Goal: Check status: Check status

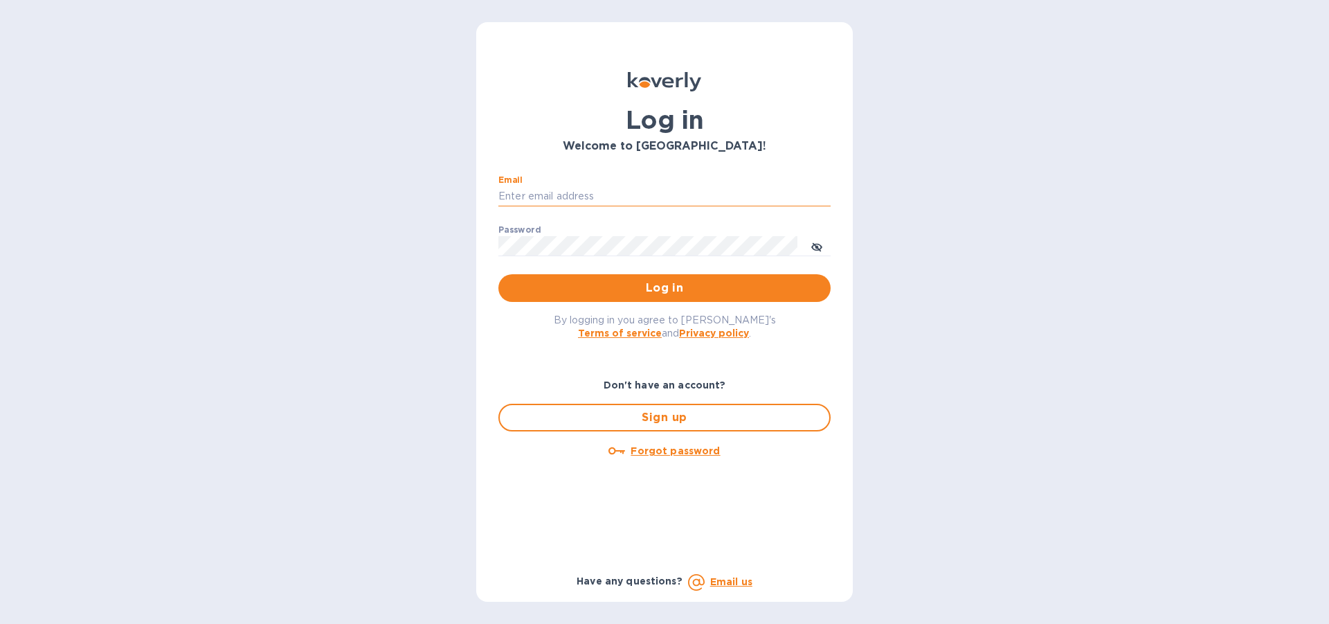
click at [569, 188] on input "Email" at bounding box center [664, 196] width 332 height 21
type input "[EMAIL_ADDRESS][DOMAIN_NAME]"
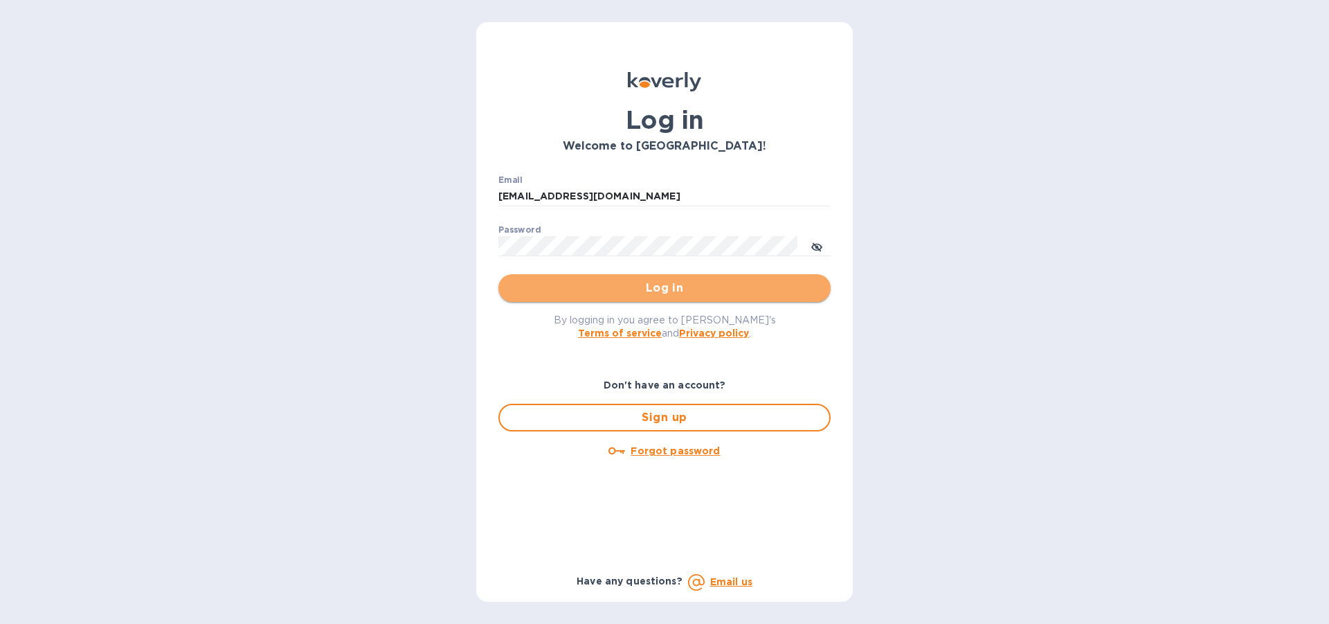
click at [686, 291] on span "Log in" at bounding box center [664, 288] width 310 height 17
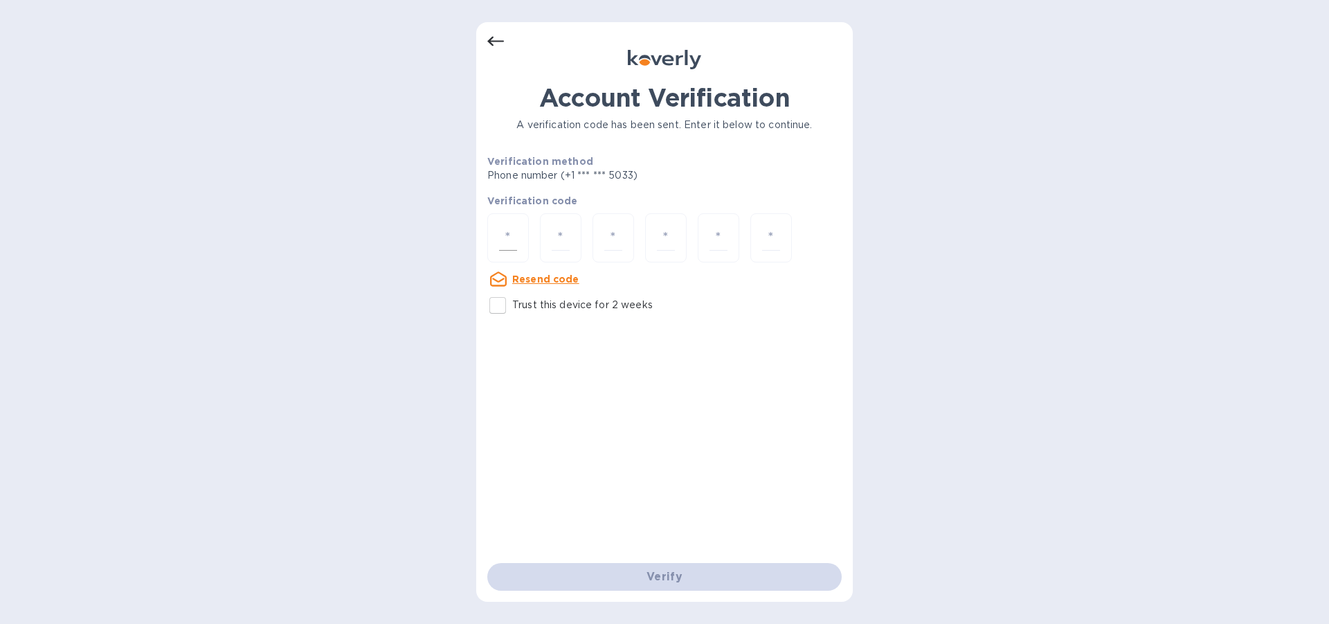
click at [517, 240] on div at bounding box center [508, 237] width 42 height 49
type input "3"
type input "1"
type input "2"
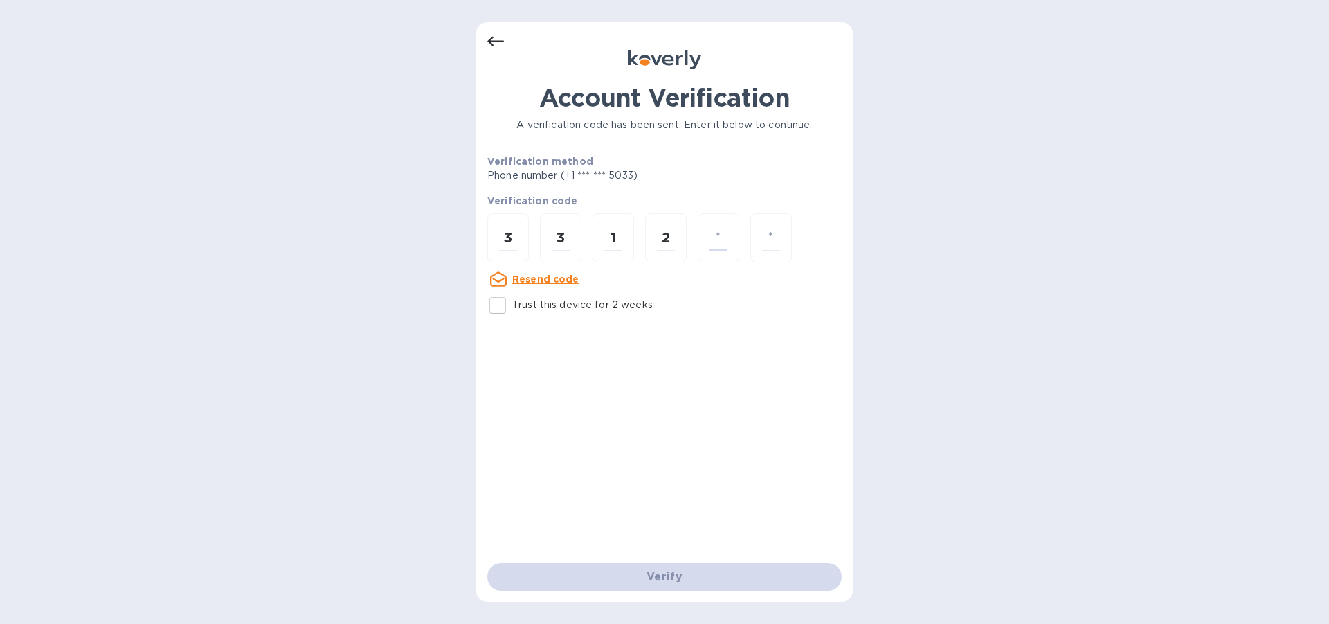
type input "7"
type input "4"
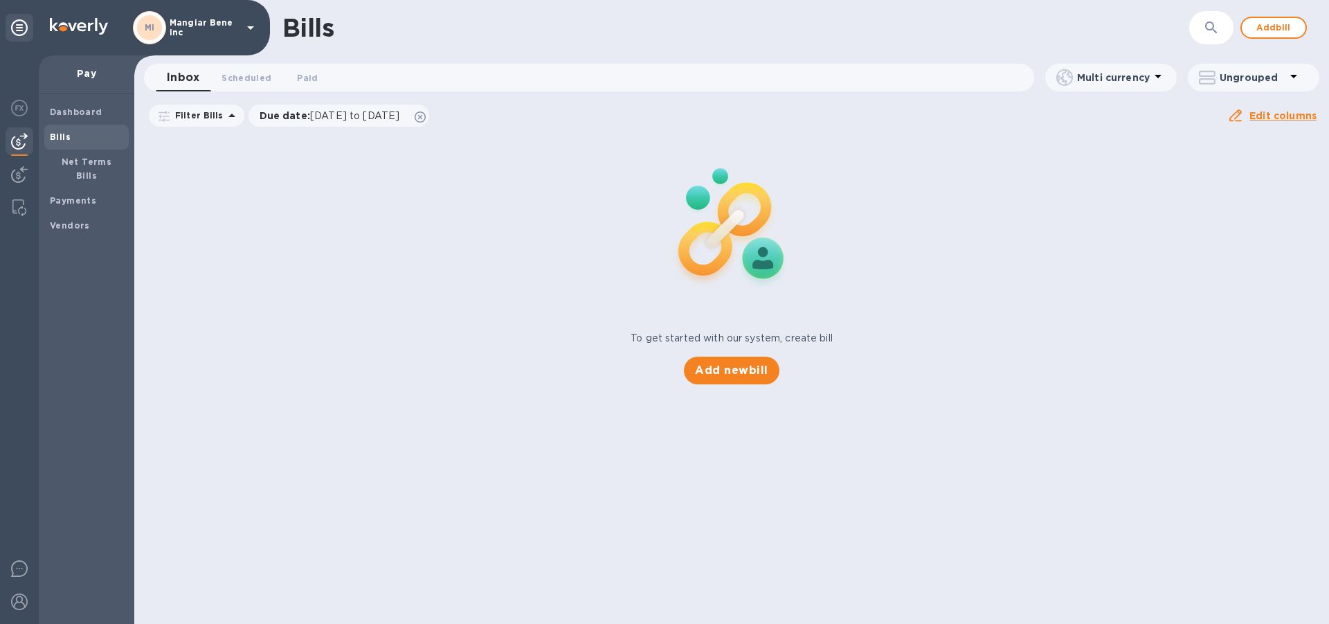
click at [252, 26] on icon at bounding box center [250, 27] width 7 height 3
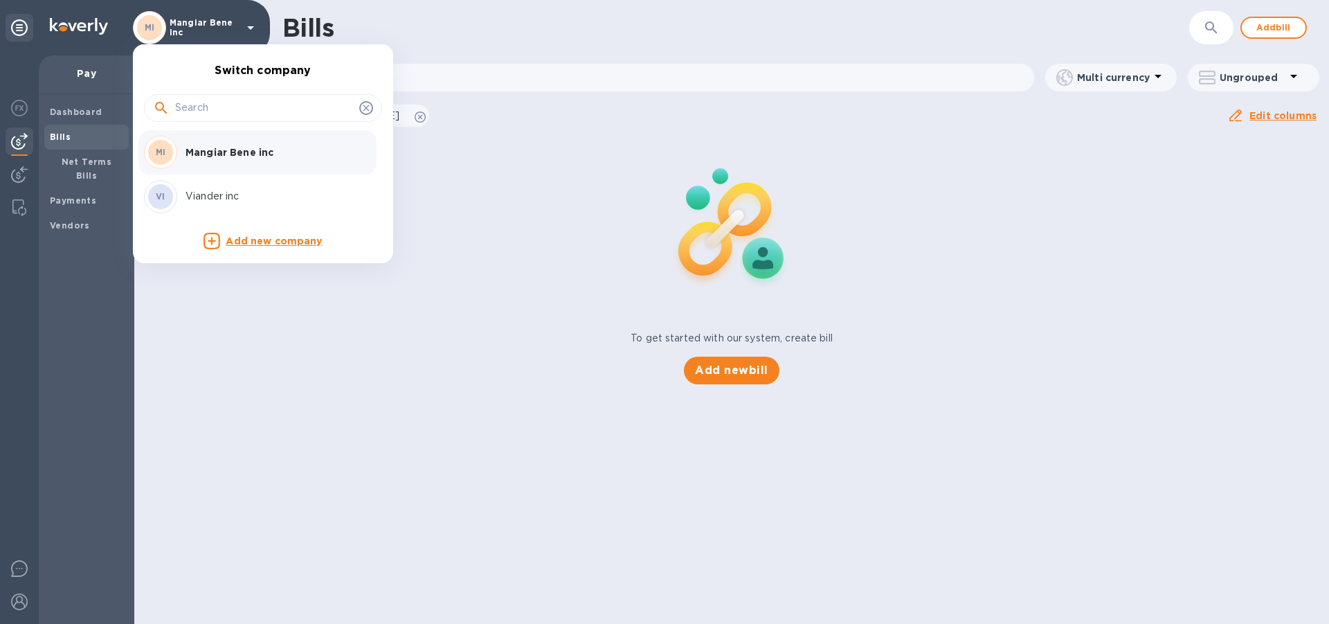
click at [231, 197] on p "Viander inc" at bounding box center [273, 196] width 174 height 15
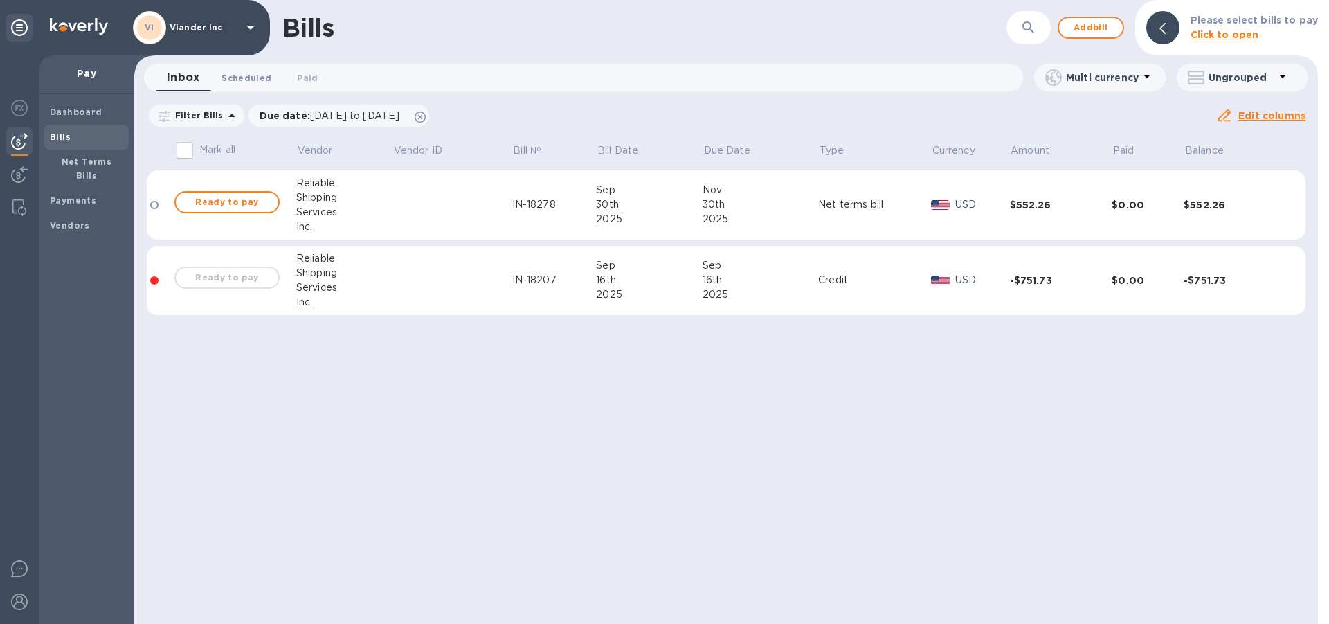
click at [254, 79] on span "Scheduled 0" at bounding box center [246, 78] width 50 height 15
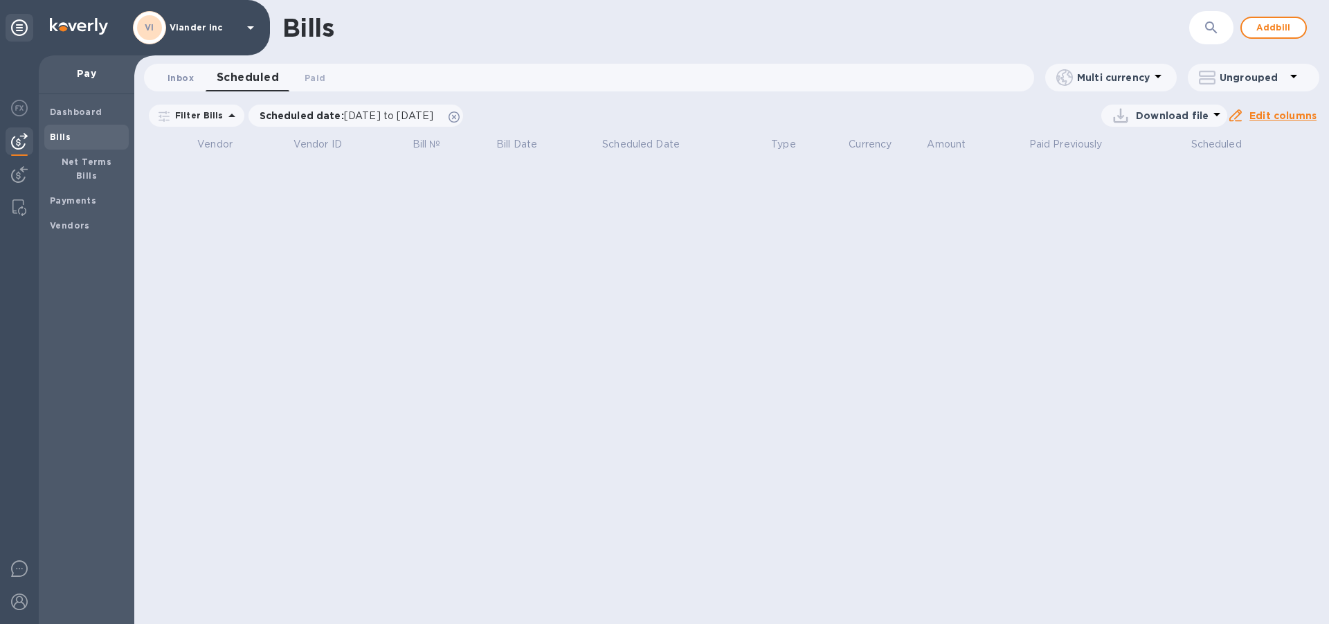
click at [179, 80] on span "Inbox 0" at bounding box center [181, 78] width 26 height 15
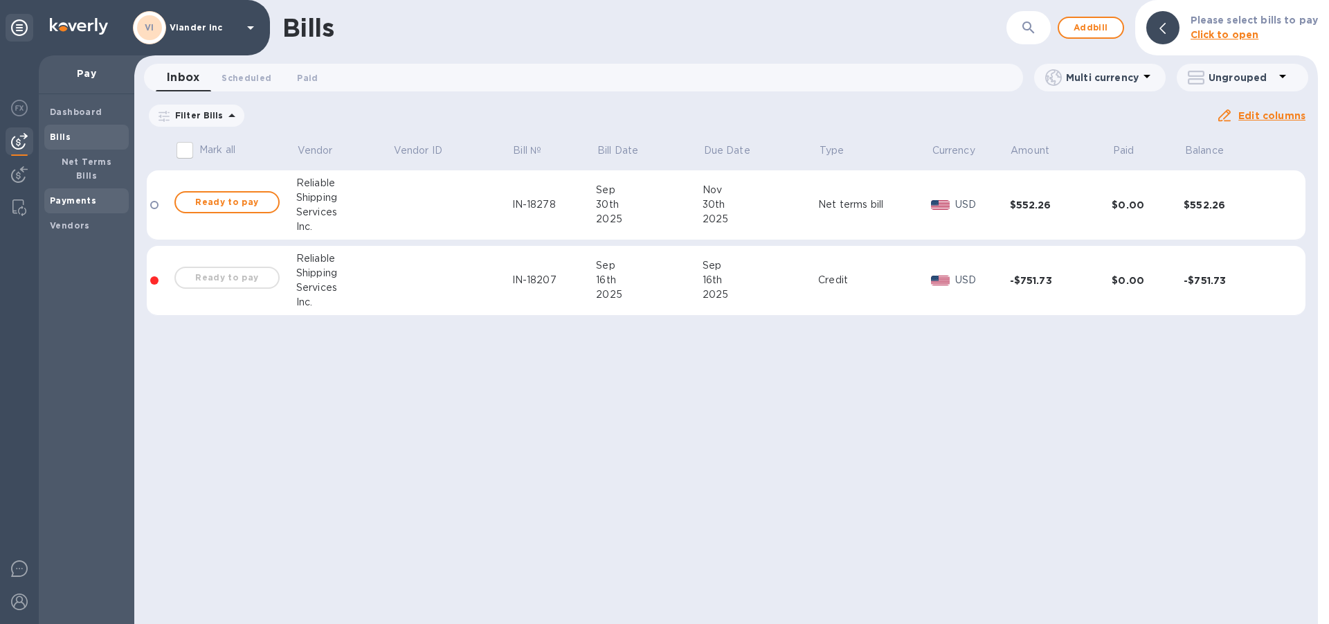
click at [71, 195] on b "Payments" at bounding box center [73, 200] width 46 height 10
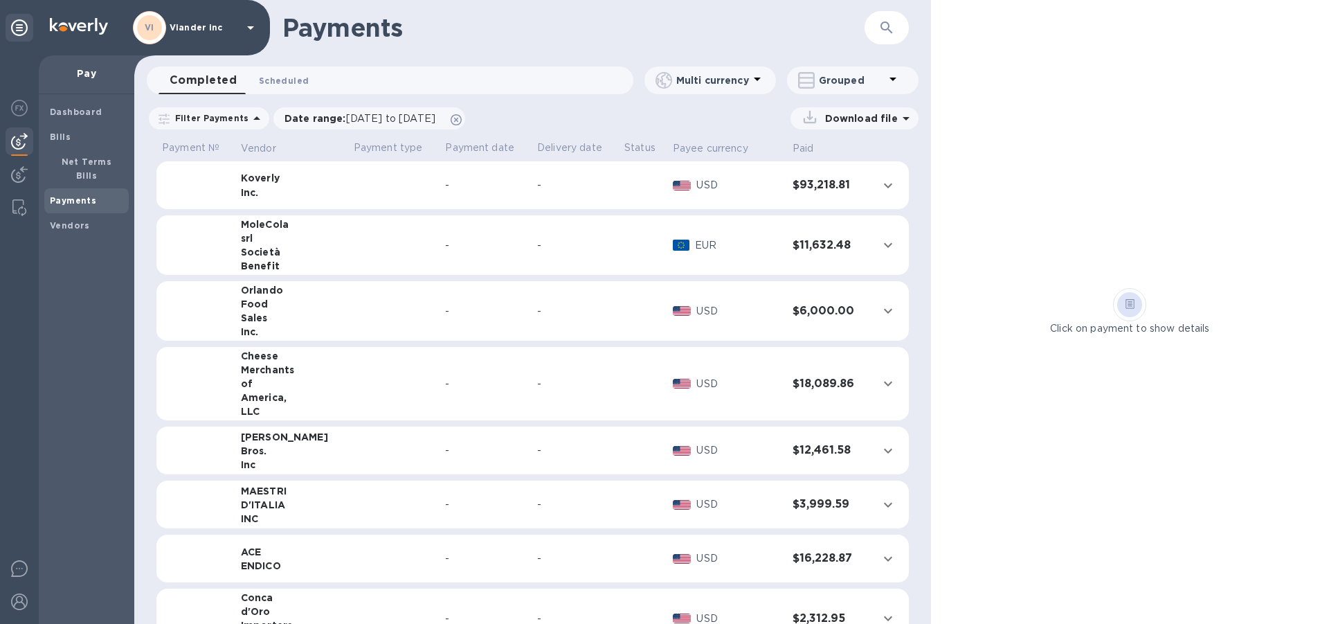
click at [289, 79] on span "Scheduled 0" at bounding box center [284, 80] width 50 height 15
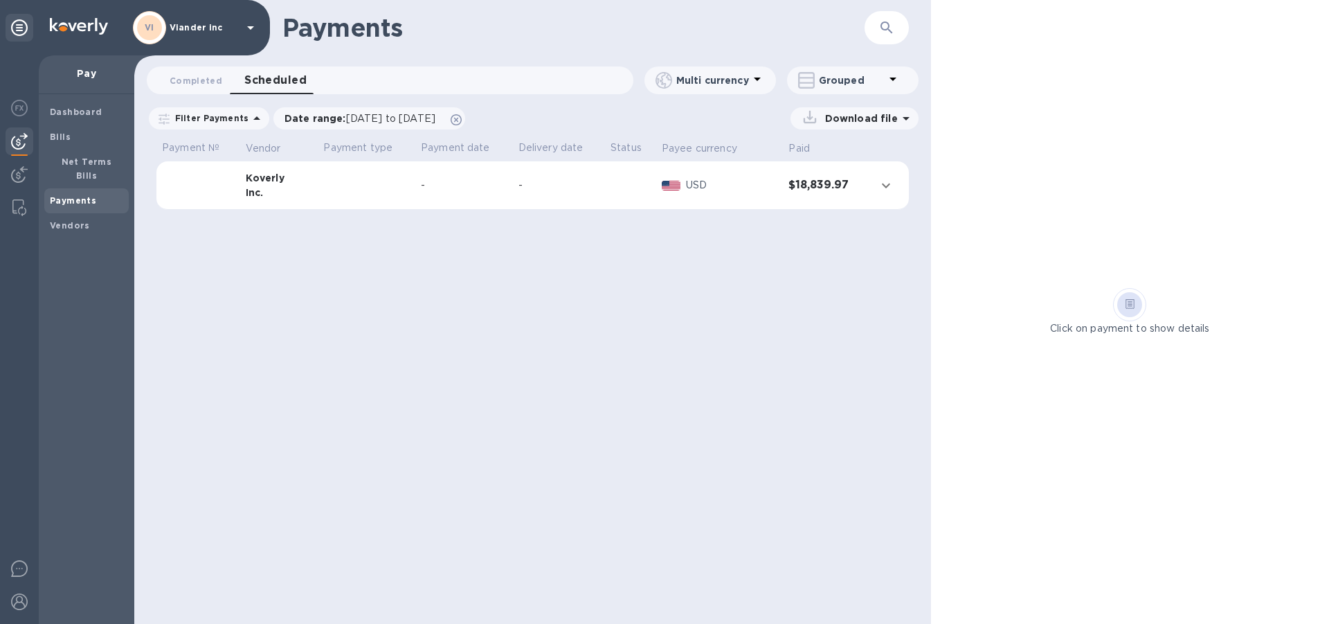
click at [627, 191] on td at bounding box center [630, 185] width 51 height 48
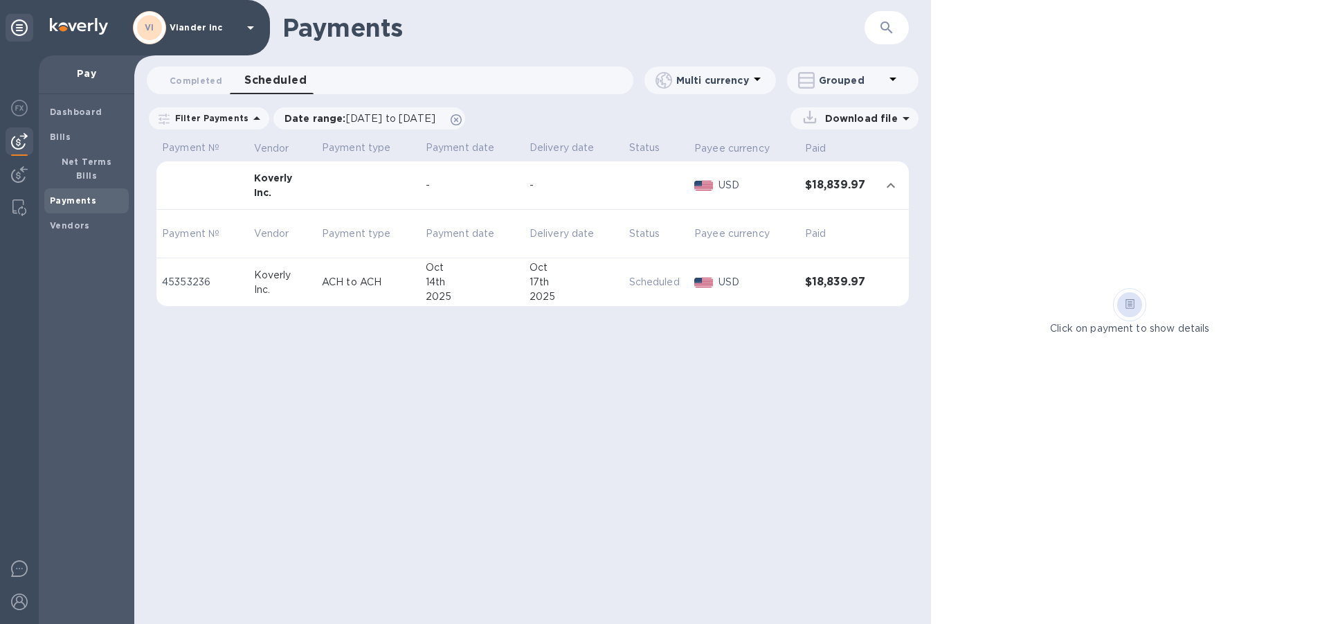
drag, startPoint x: 12, startPoint y: 246, endPoint x: 135, endPoint y: 183, distance: 138.7
click at [17, 248] on div at bounding box center [19, 339] width 39 height 568
click at [255, 27] on icon at bounding box center [250, 27] width 17 height 17
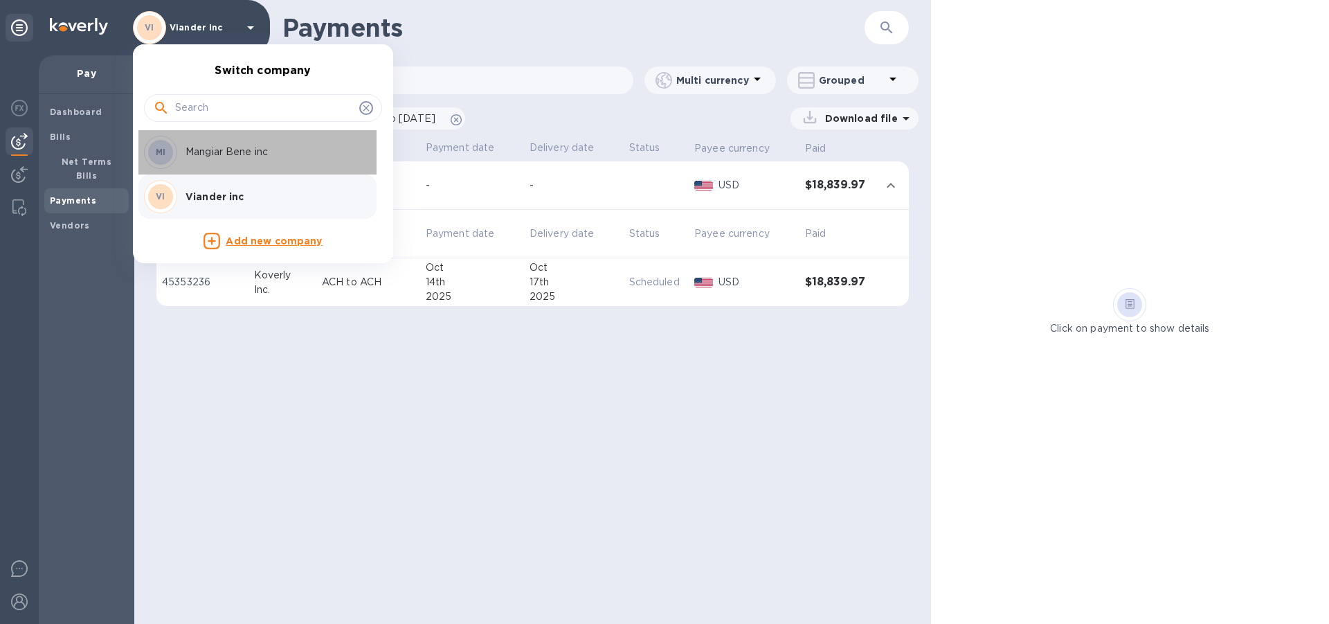
click at [248, 156] on p "Mangiar Bene inc" at bounding box center [273, 152] width 174 height 15
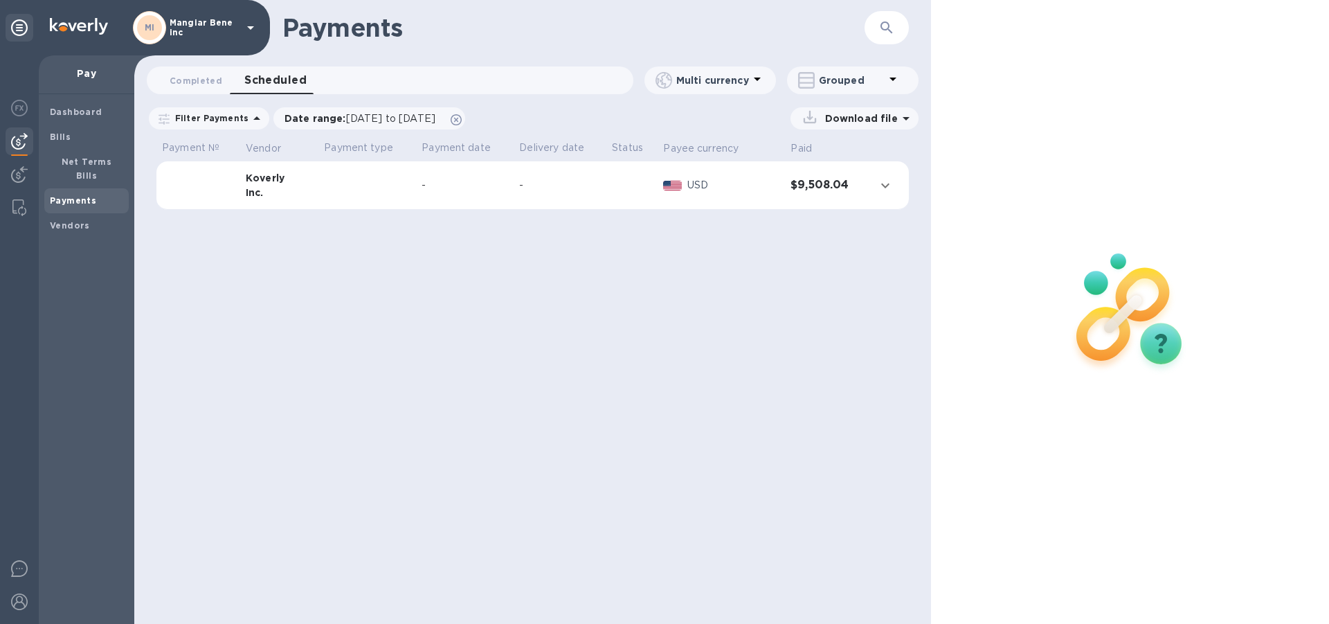
click at [493, 197] on td "-" at bounding box center [465, 185] width 98 height 48
